Goal: Check status: Check status

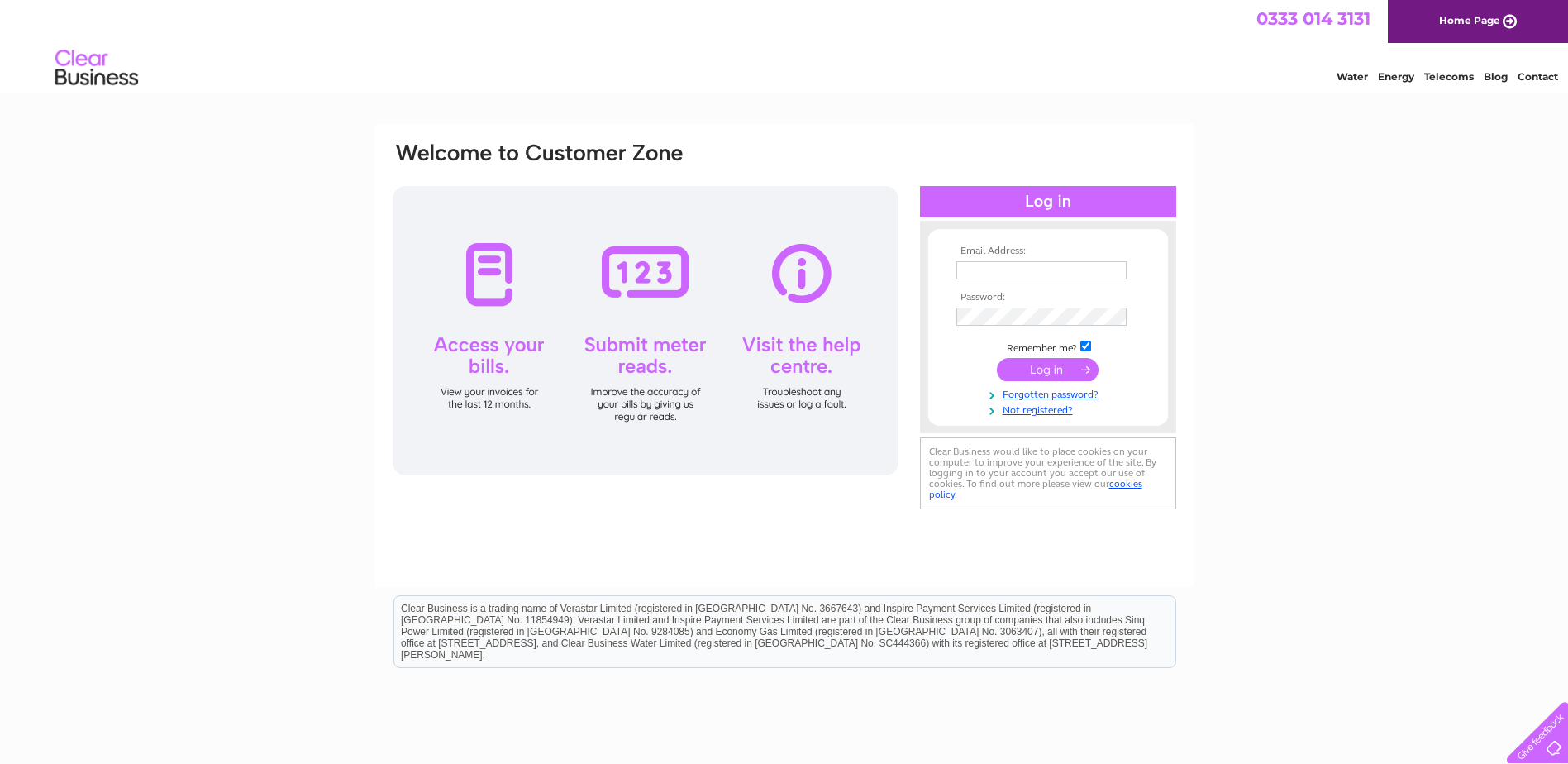
type input "[PERSON_NAME][EMAIL_ADDRESS][PERSON_NAME][DOMAIN_NAME]"
click at [1057, 349] on td "Remember me?" at bounding box center [1048, 346] width 192 height 16
click at [1054, 358] on input "submit" at bounding box center [1047, 369] width 101 height 23
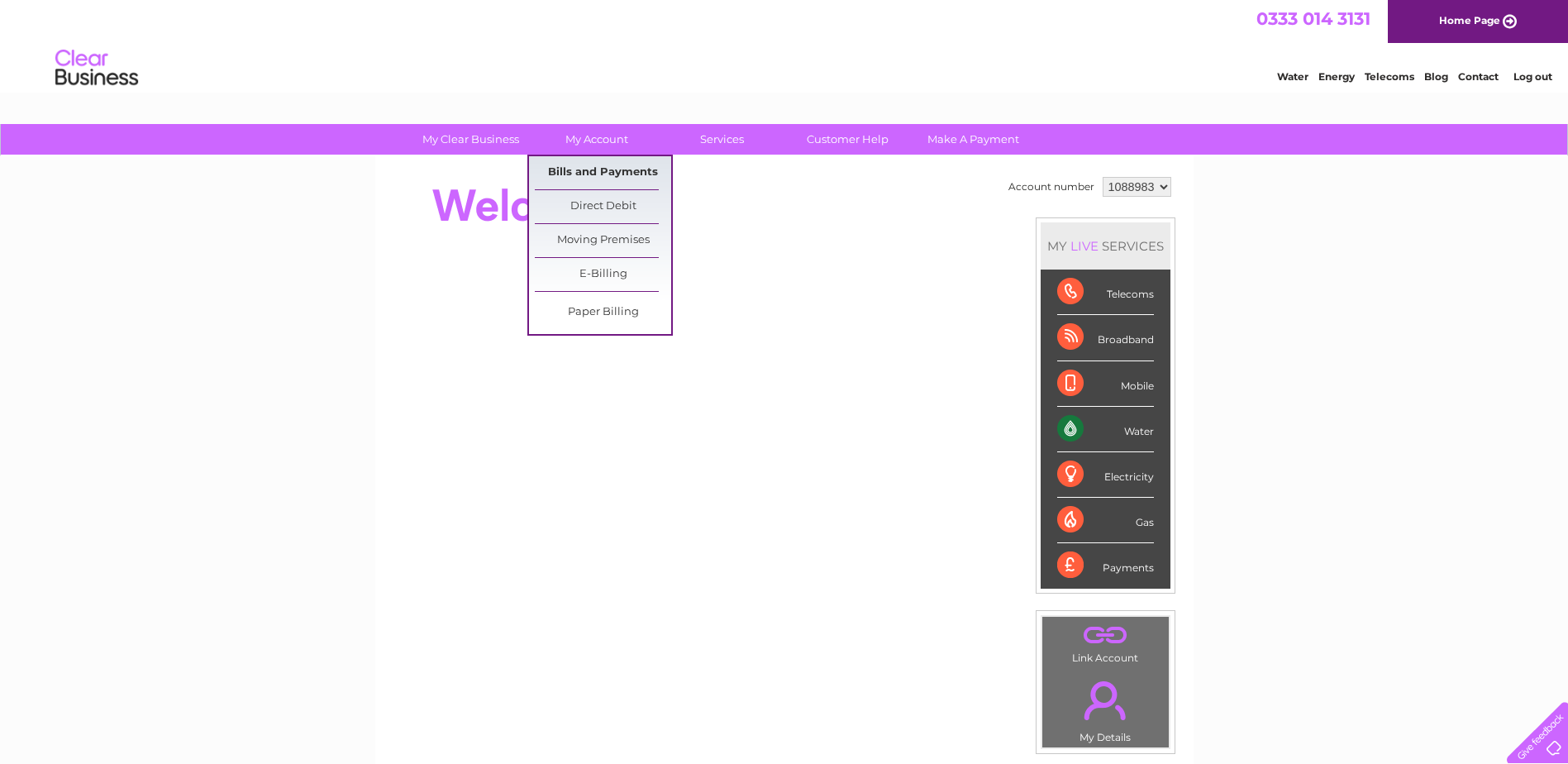
click at [628, 169] on link "Bills and Payments" at bounding box center [602, 173] width 136 height 33
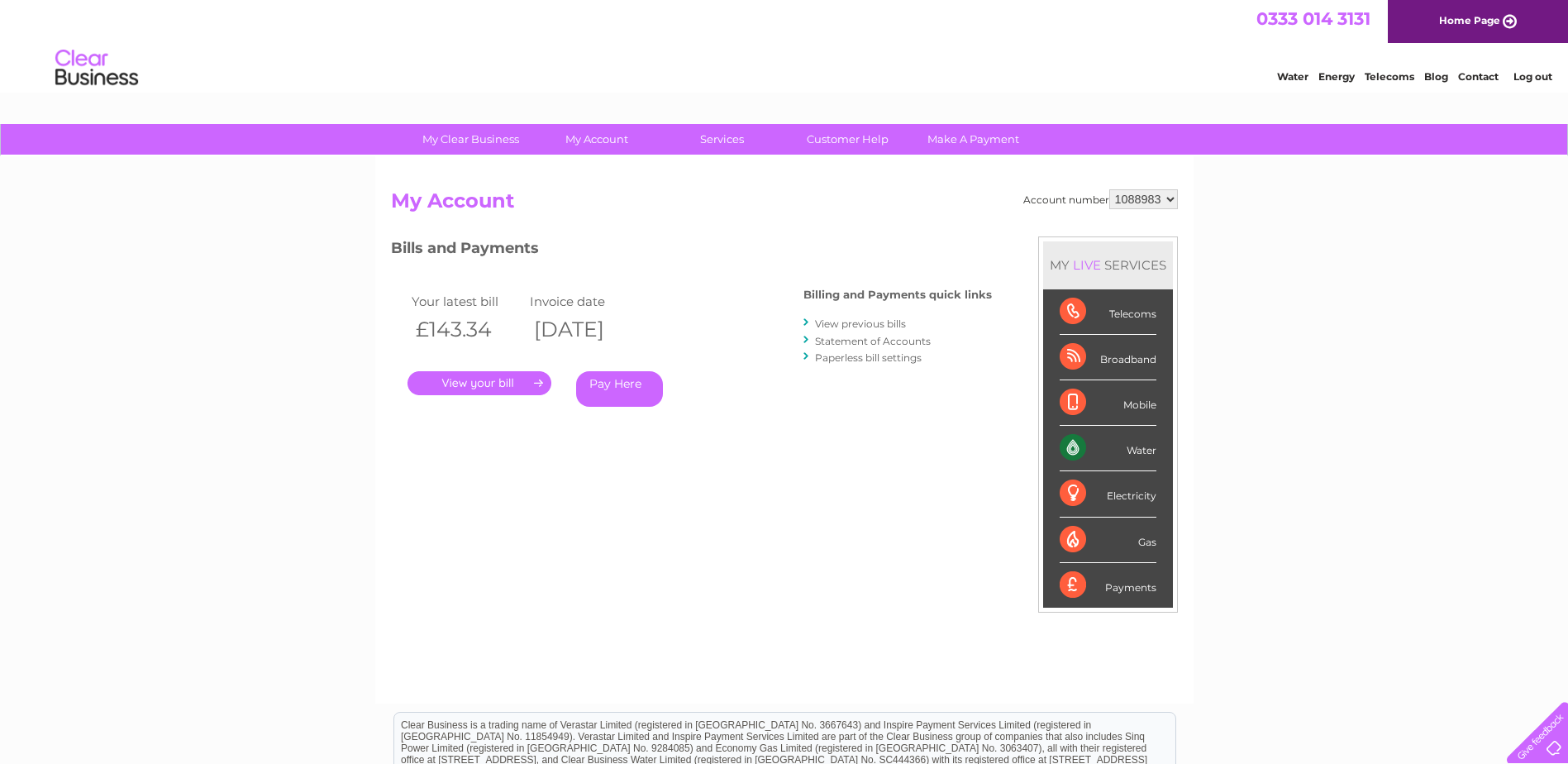
click at [491, 377] on link "." at bounding box center [479, 383] width 144 height 24
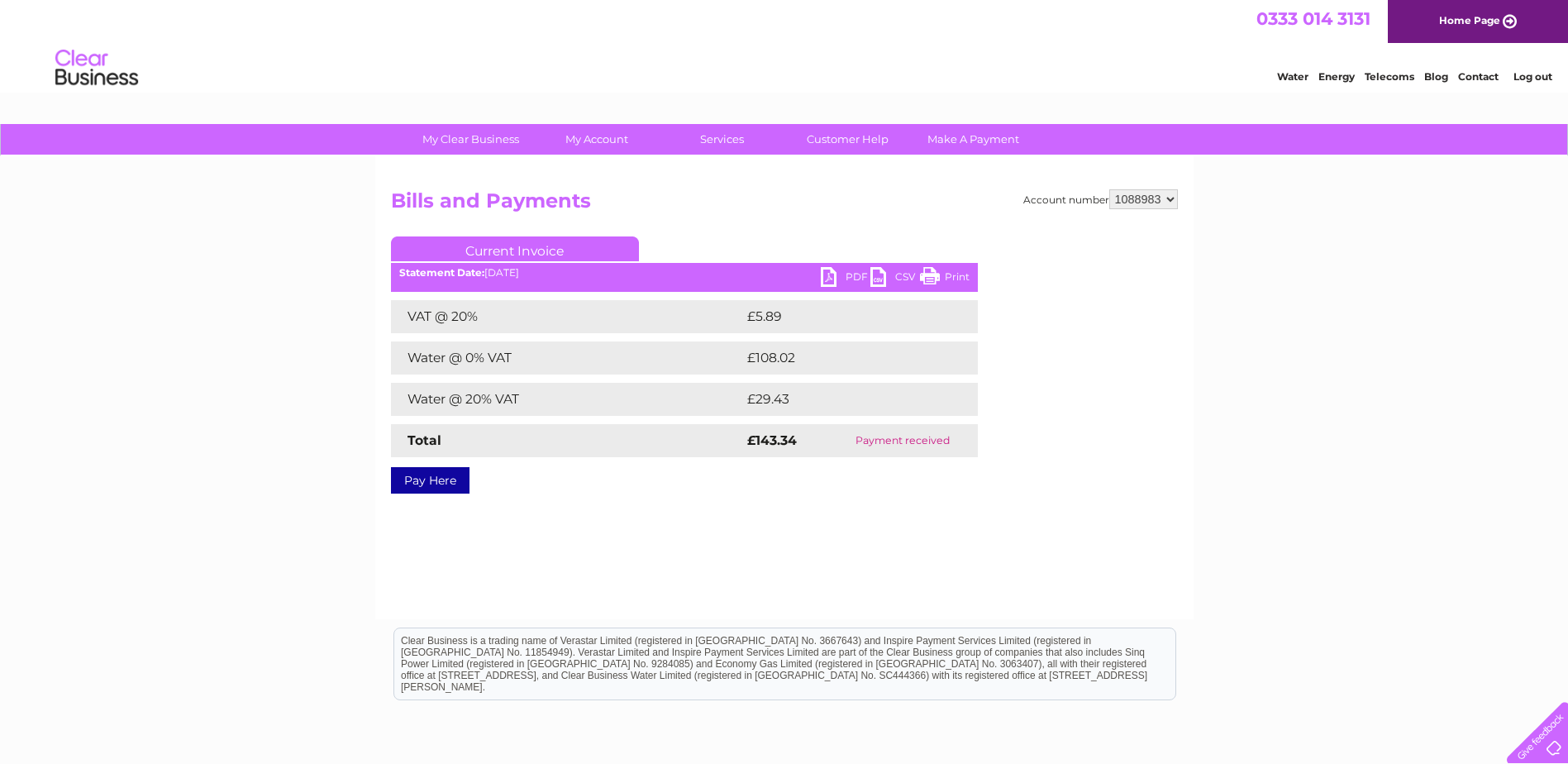
click at [836, 272] on link "PDF" at bounding box center [845, 279] width 49 height 24
